Goal: Task Accomplishment & Management: Manage account settings

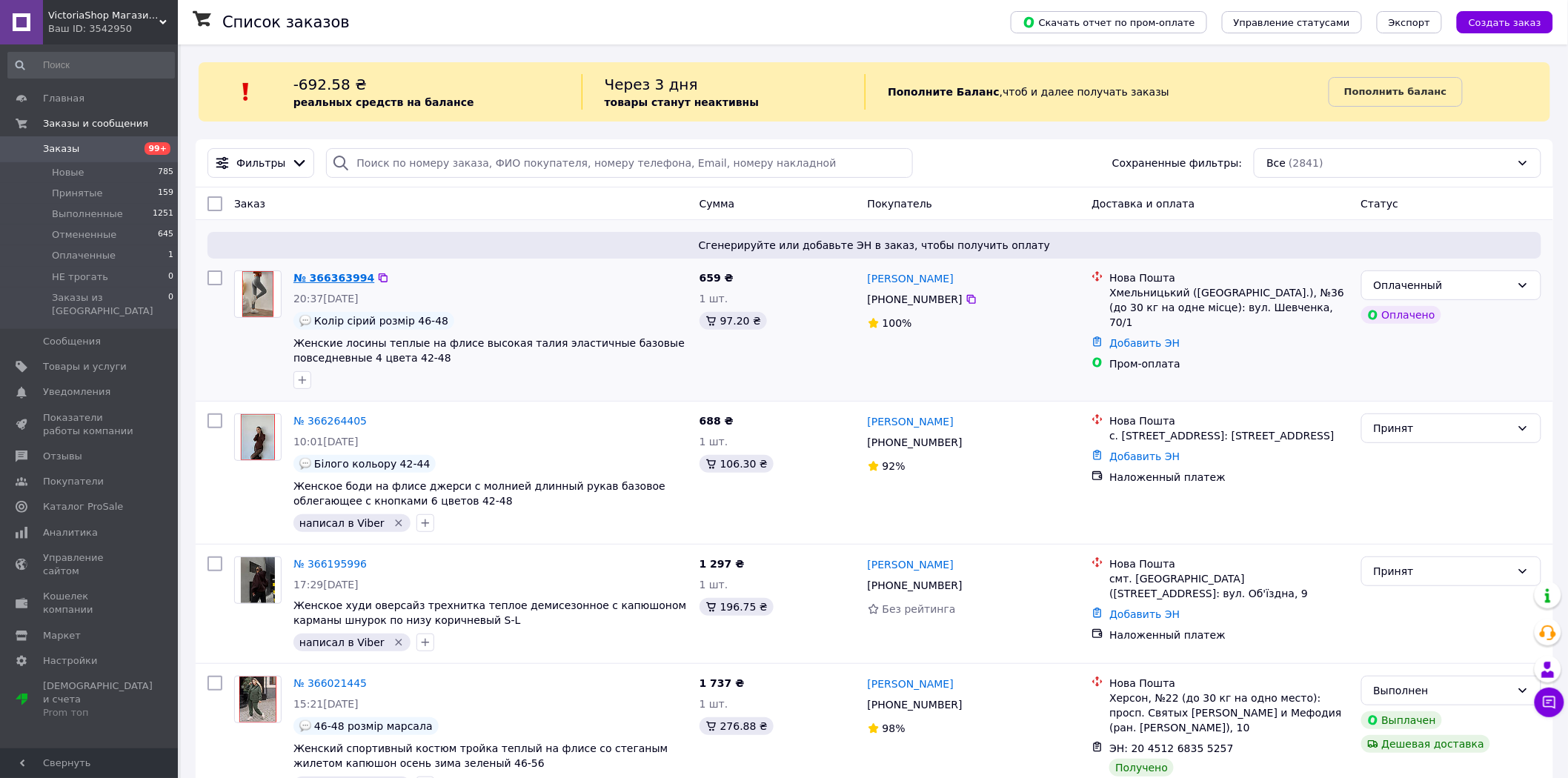
click at [321, 275] on link "№ 366363994" at bounding box center [334, 277] width 81 height 12
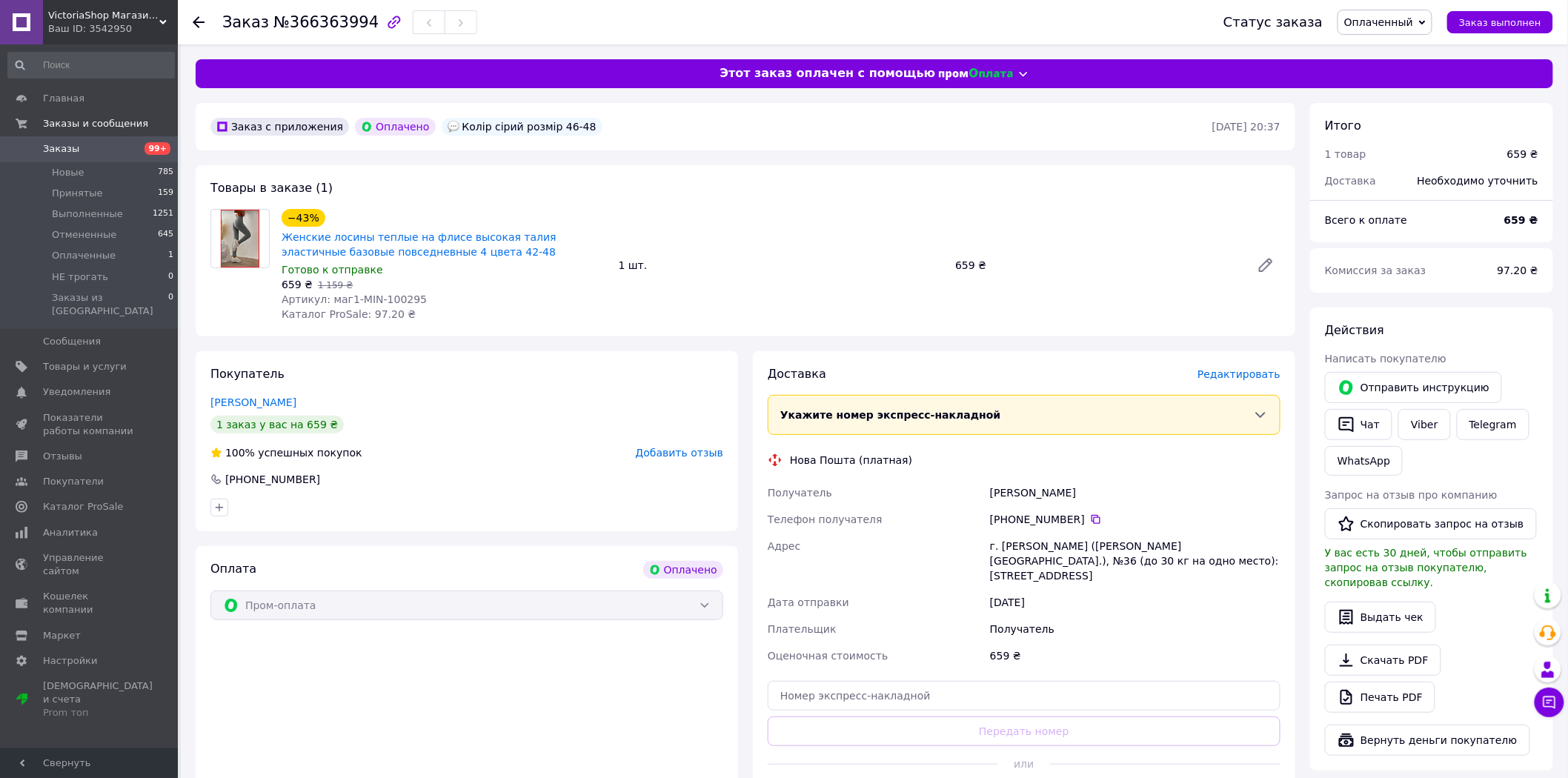
click at [331, 17] on span "№366363994" at bounding box center [325, 23] width 105 height 18
copy span "366363994"
click at [1091, 515] on icon at bounding box center [1095, 519] width 9 height 9
click at [1091, 517] on icon at bounding box center [1095, 519] width 9 height 9
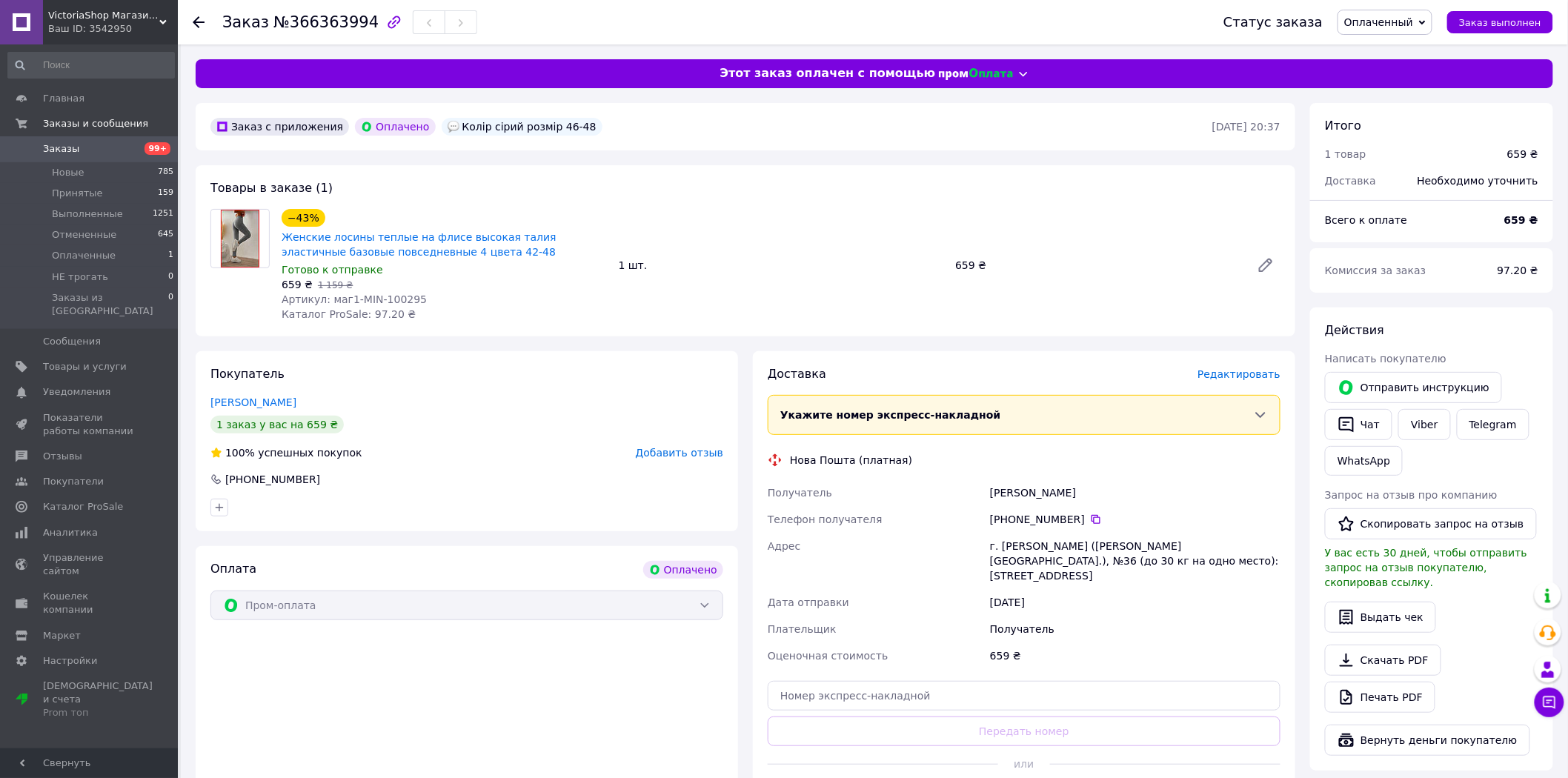
click at [1019, 494] on div "Пугач Ирина" at bounding box center [1135, 493] width 297 height 27
copy div "Пугач Ирина"
click at [1023, 543] on div "г. [PERSON_NAME] ([PERSON_NAME][GEOGRAPHIC_DATA].), №36 (до 30 кг на одно место…" at bounding box center [1135, 561] width 297 height 56
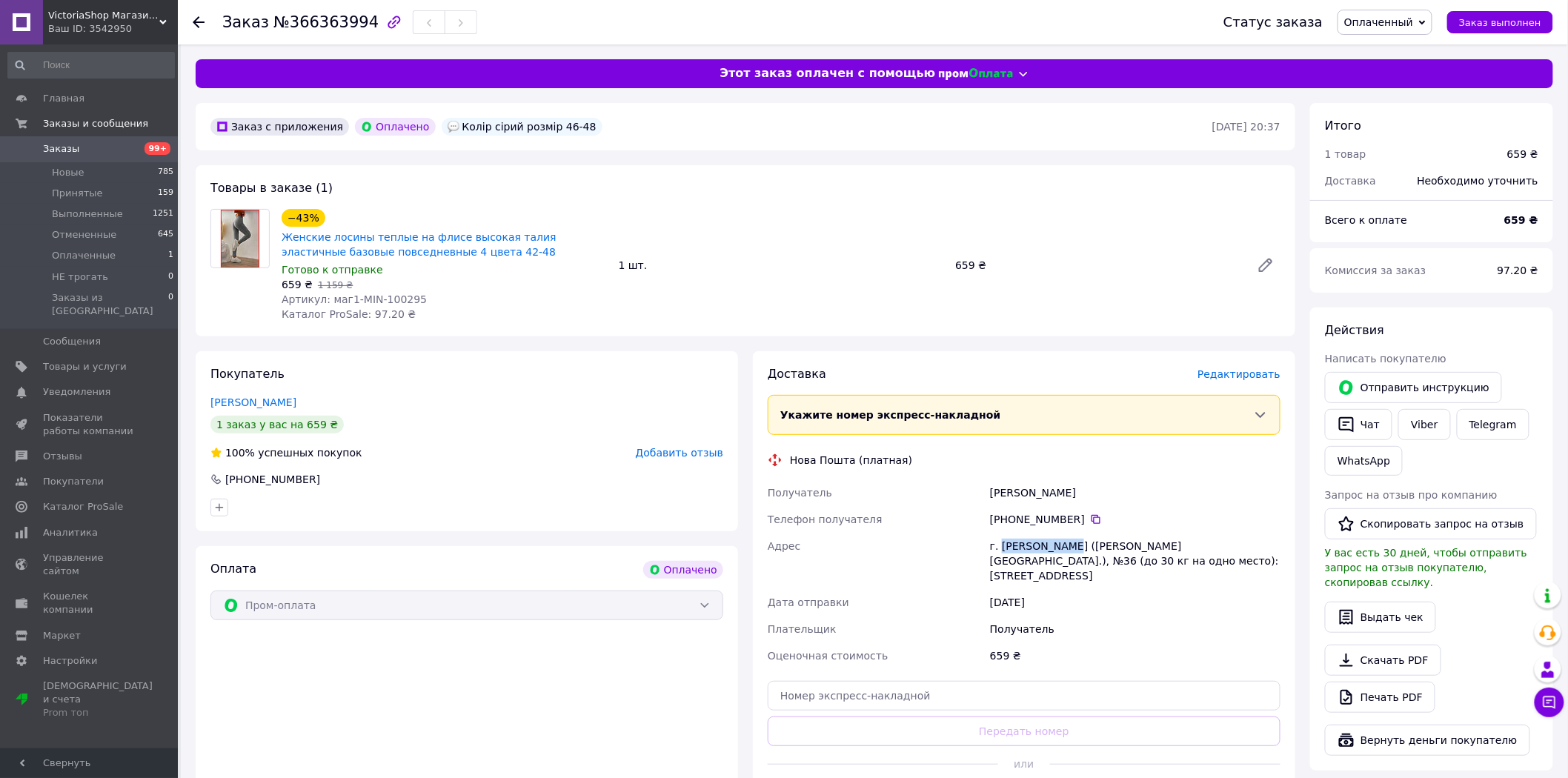
click at [1023, 543] on div "г. [PERSON_NAME] ([PERSON_NAME][GEOGRAPHIC_DATA].), №36 (до 30 кг на одно место…" at bounding box center [1135, 561] width 297 height 56
copy div "Хмельницкий"
click at [935, 681] on input "text" at bounding box center [1024, 695] width 513 height 30
paste input "20451269260898"
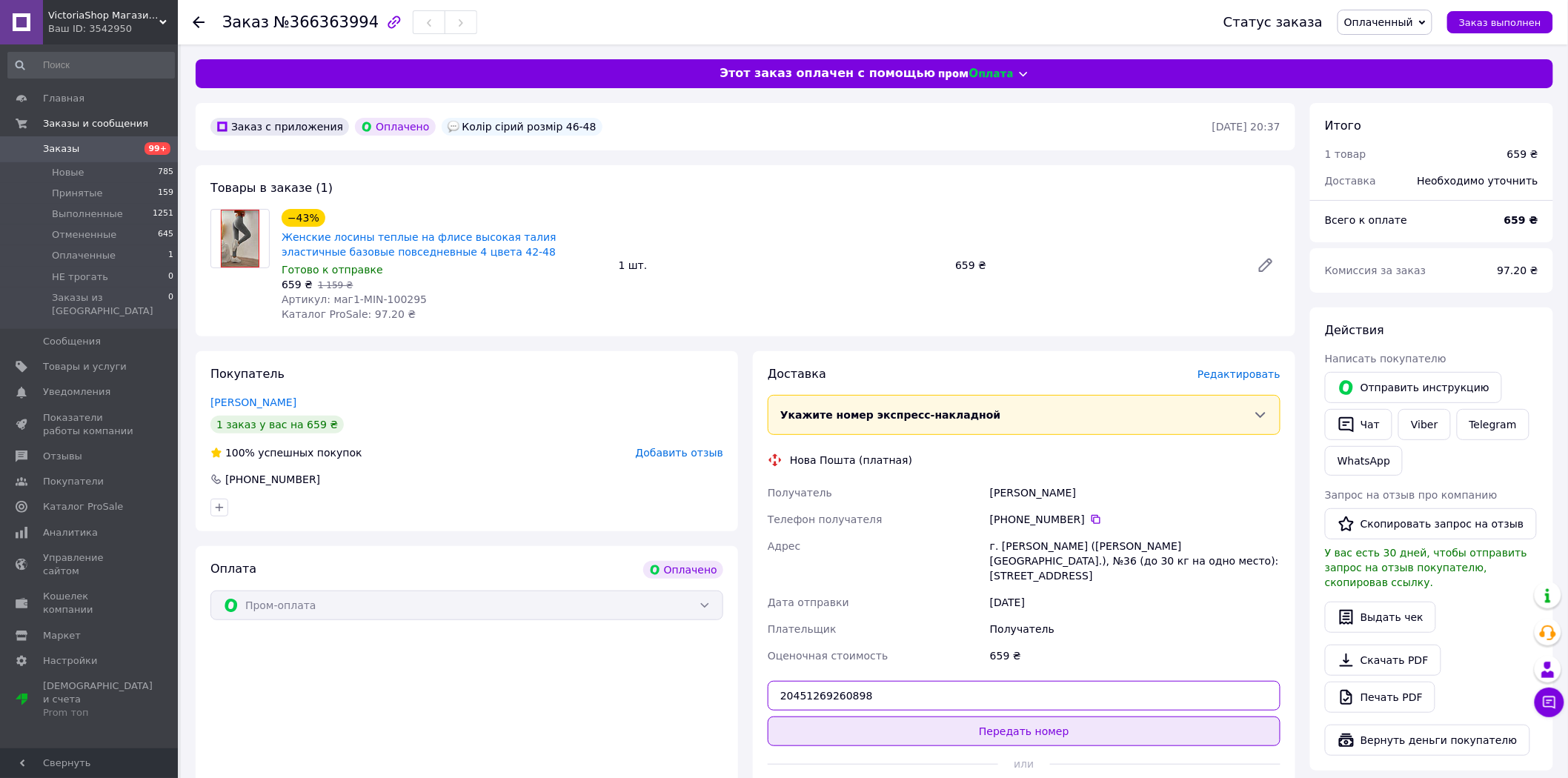
type input "20451269260898"
click at [895, 717] on button "Передать номер" at bounding box center [1024, 731] width 513 height 30
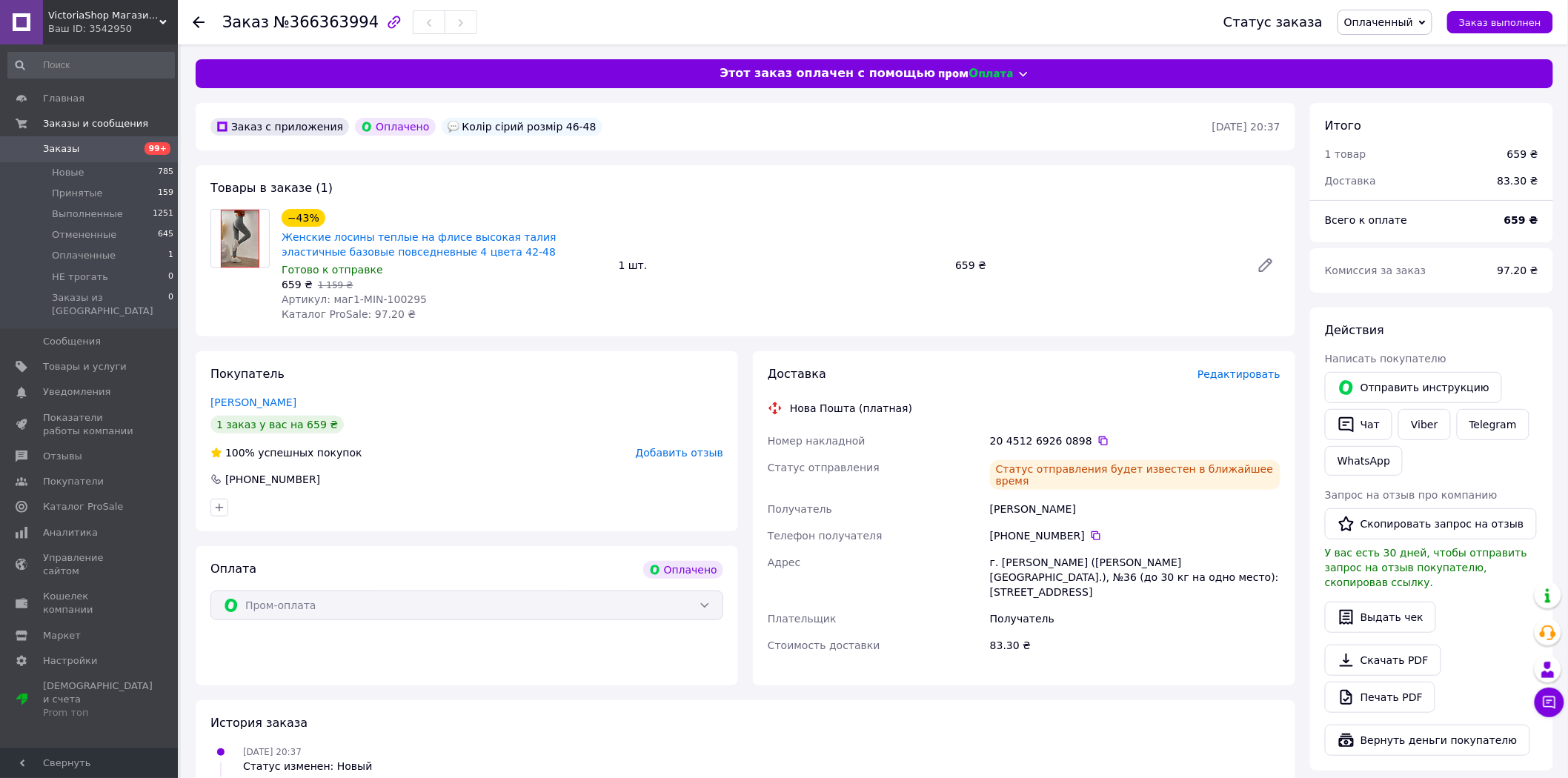
click at [109, 147] on span "Заказы" at bounding box center [89, 149] width 94 height 14
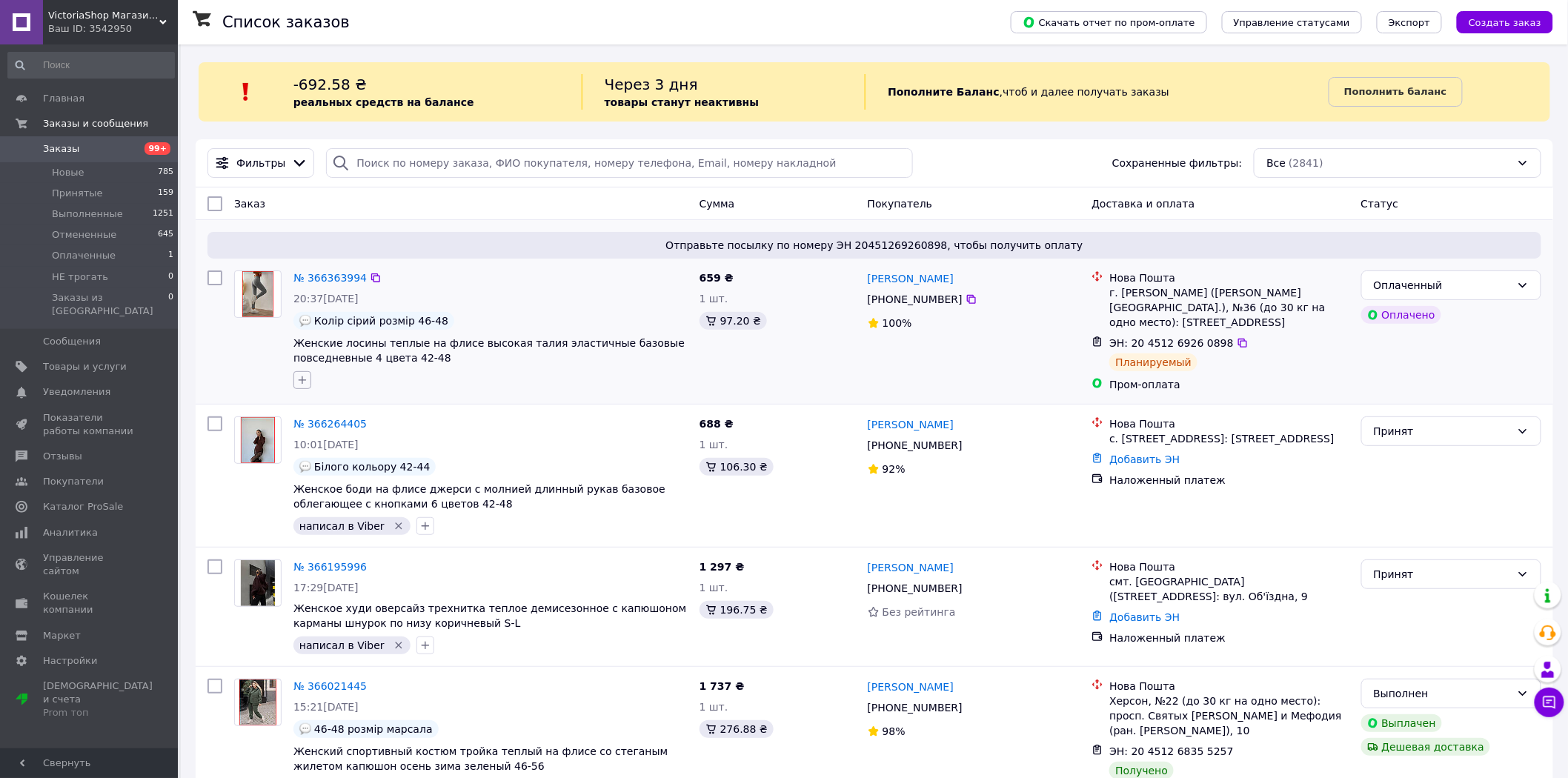
click at [299, 376] on icon "button" at bounding box center [302, 380] width 12 height 12
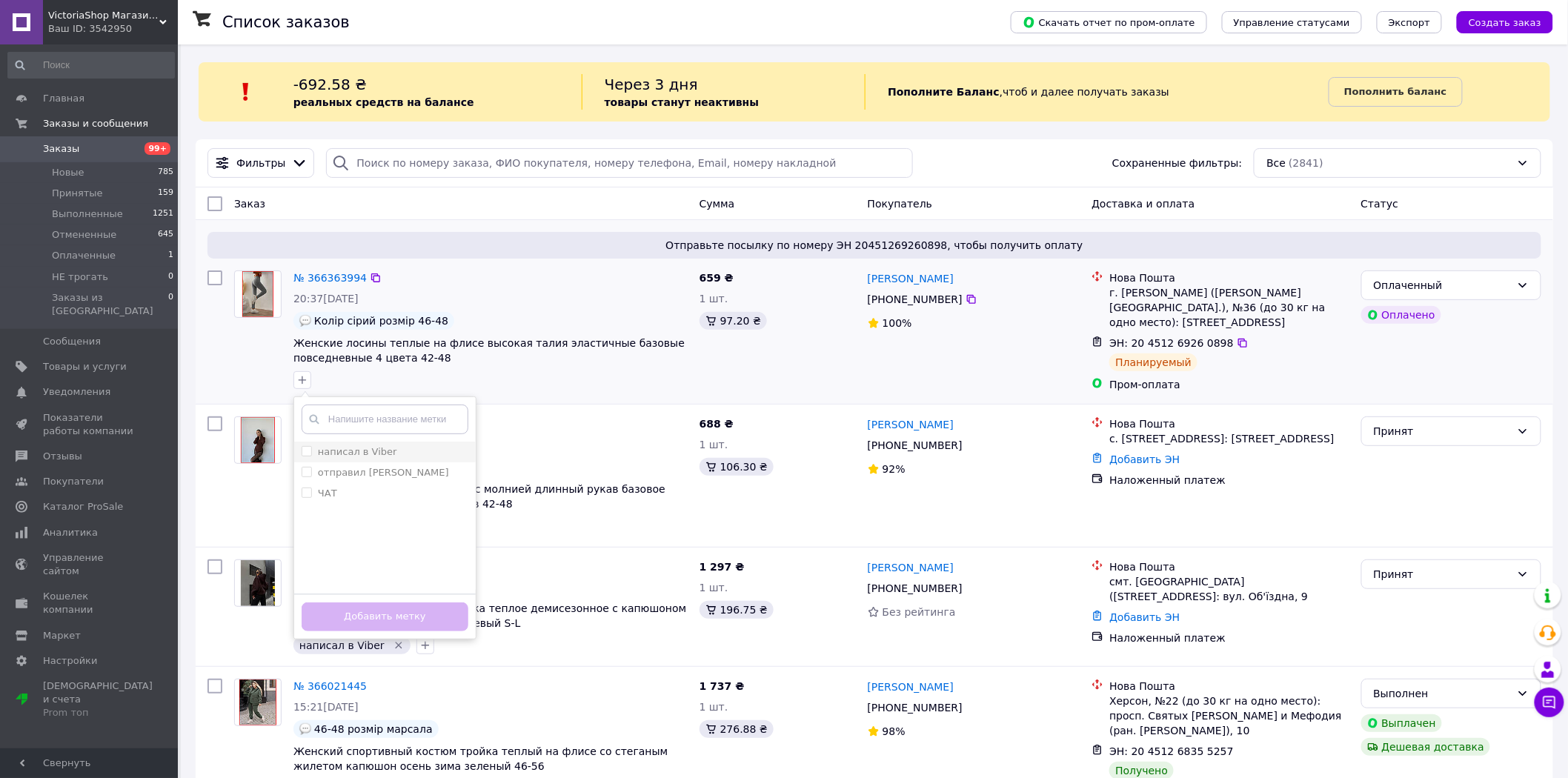
click at [306, 457] on span at bounding box center [306, 451] width 10 height 10
click at [306, 456] on input "написал в Viber" at bounding box center [306, 451] width 10 height 10
click at [309, 451] on input "написал в Viber" at bounding box center [306, 451] width 10 height 10
checkbox input "true"
click at [400, 613] on button "Добавить метку" at bounding box center [384, 617] width 166 height 29
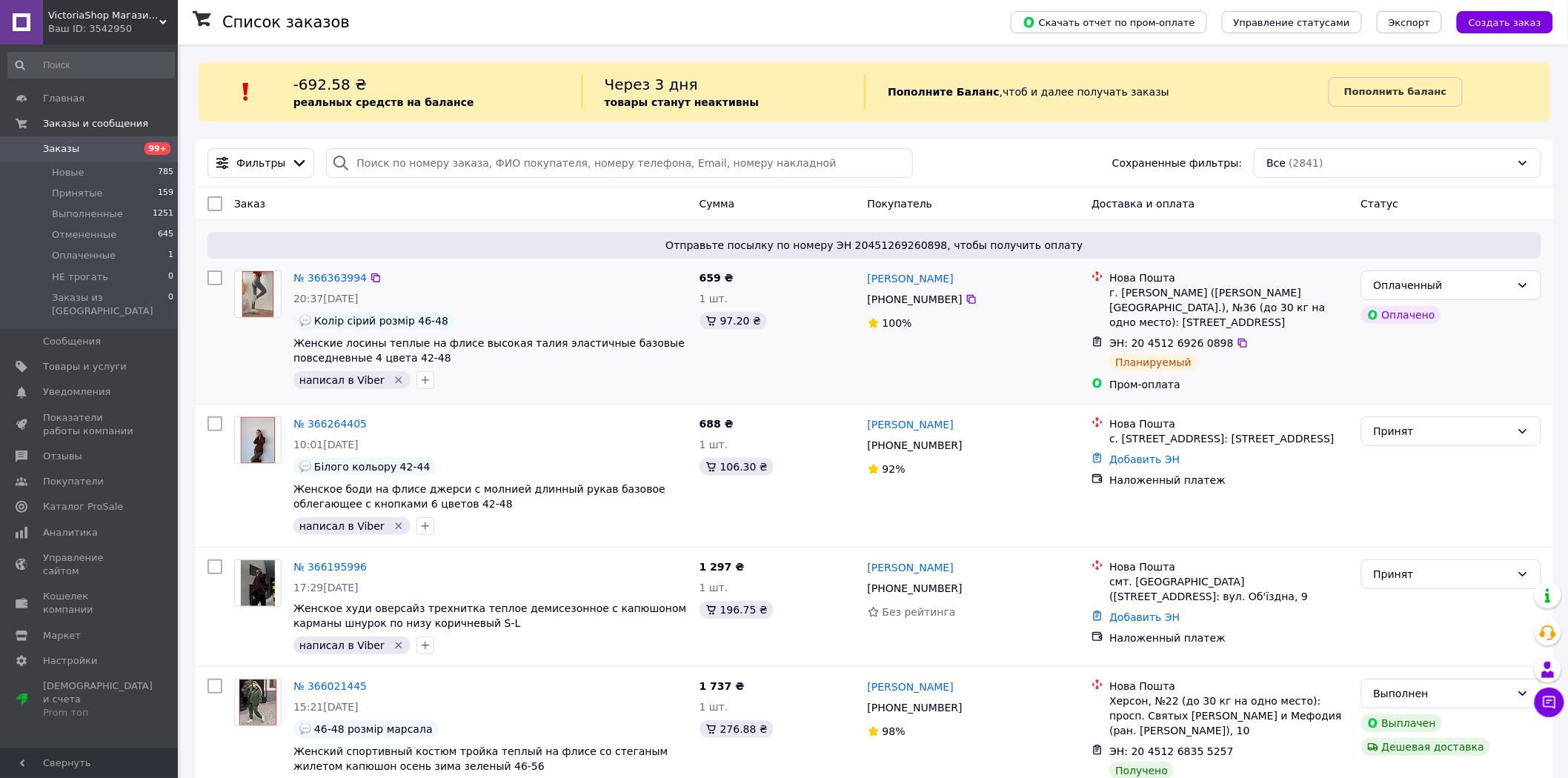
click at [612, 297] on div "20:37[DATE]" at bounding box center [490, 298] width 395 height 14
